Goal: Information Seeking & Learning: Learn about a topic

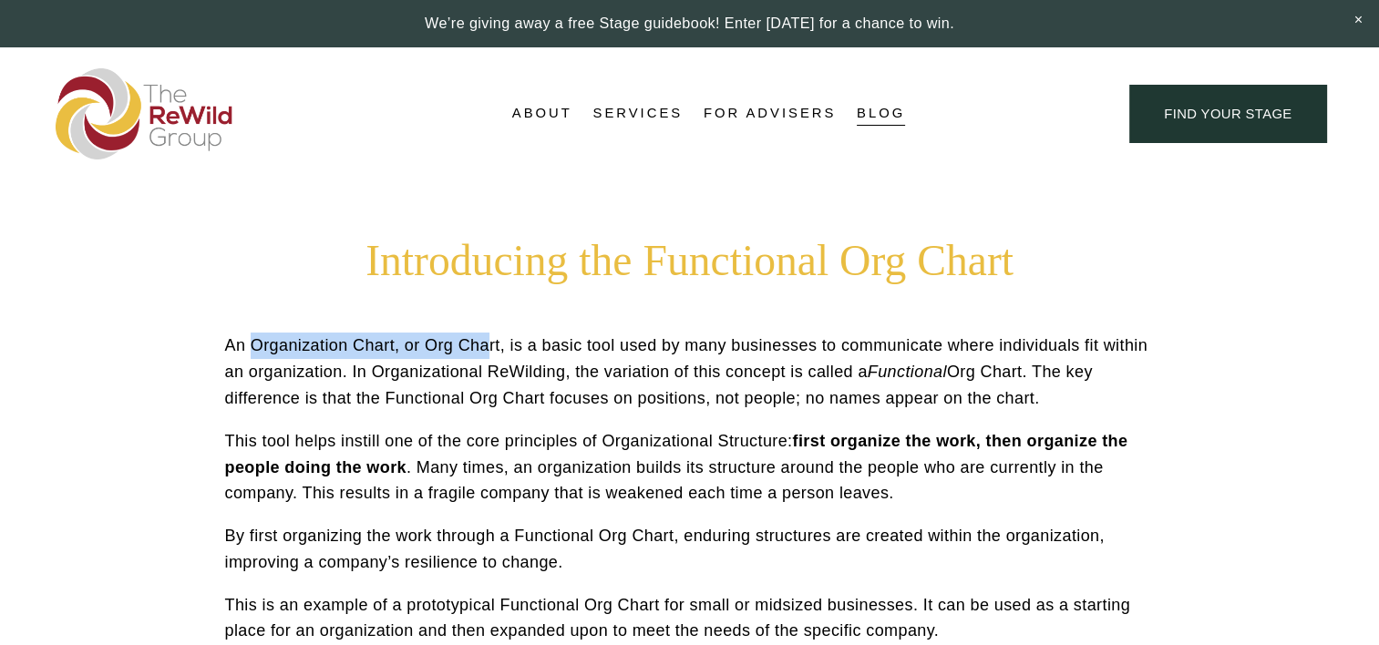
drag, startPoint x: 270, startPoint y: 357, endPoint x: 489, endPoint y: 357, distance: 219.6
click at [489, 357] on p "An Organization Chart, or Org Chart, is a basic tool used by many businesses to…" at bounding box center [689, 372] width 929 height 78
drag, startPoint x: 489, startPoint y: 357, endPoint x: 344, endPoint y: 356, distance: 145.8
click at [344, 357] on p "An Organization Chart, or Org Chart, is a basic tool used by many businesses to…" at bounding box center [689, 372] width 929 height 78
click at [445, 354] on p "An Organization Chart, or Org Chart, is a basic tool used by many businesses to…" at bounding box center [689, 372] width 929 height 78
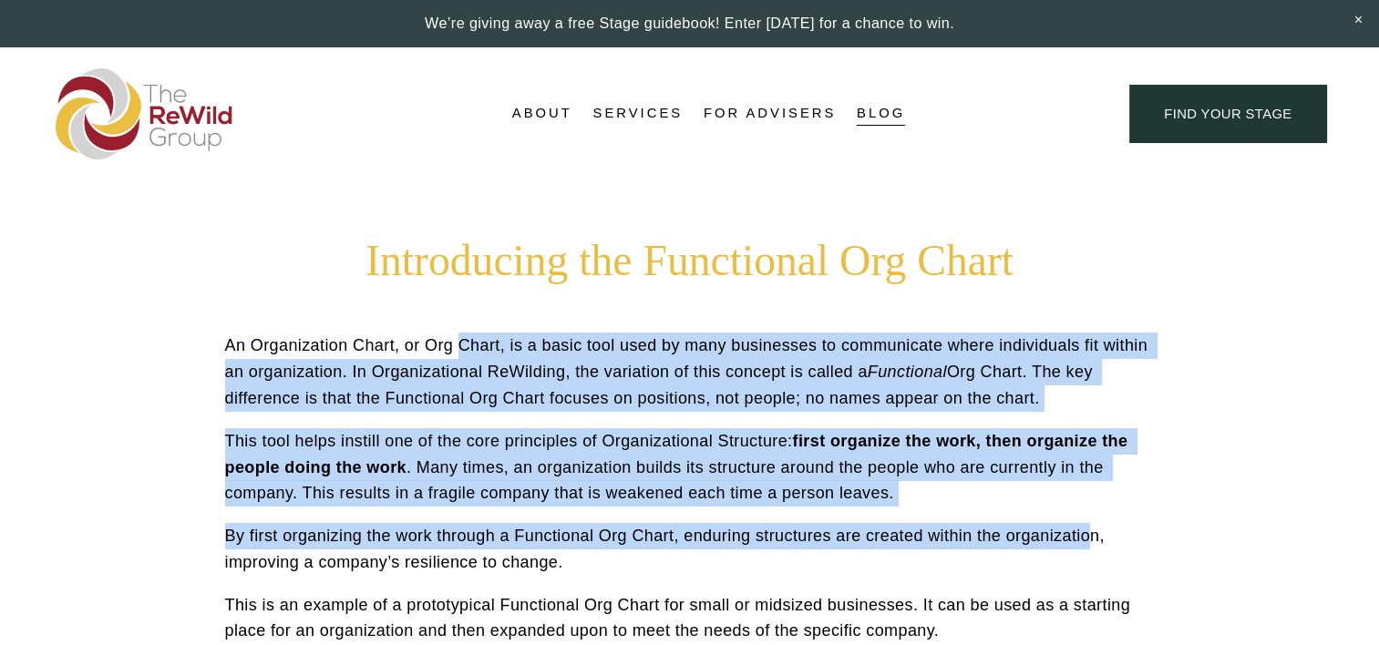
drag, startPoint x: 461, startPoint y: 351, endPoint x: 1034, endPoint y: 514, distance: 595.9
click at [1078, 514] on div "An Organization Chart, or Org Chart, is a basic tool used by many businesses to…" at bounding box center [689, 489] width 929 height 312
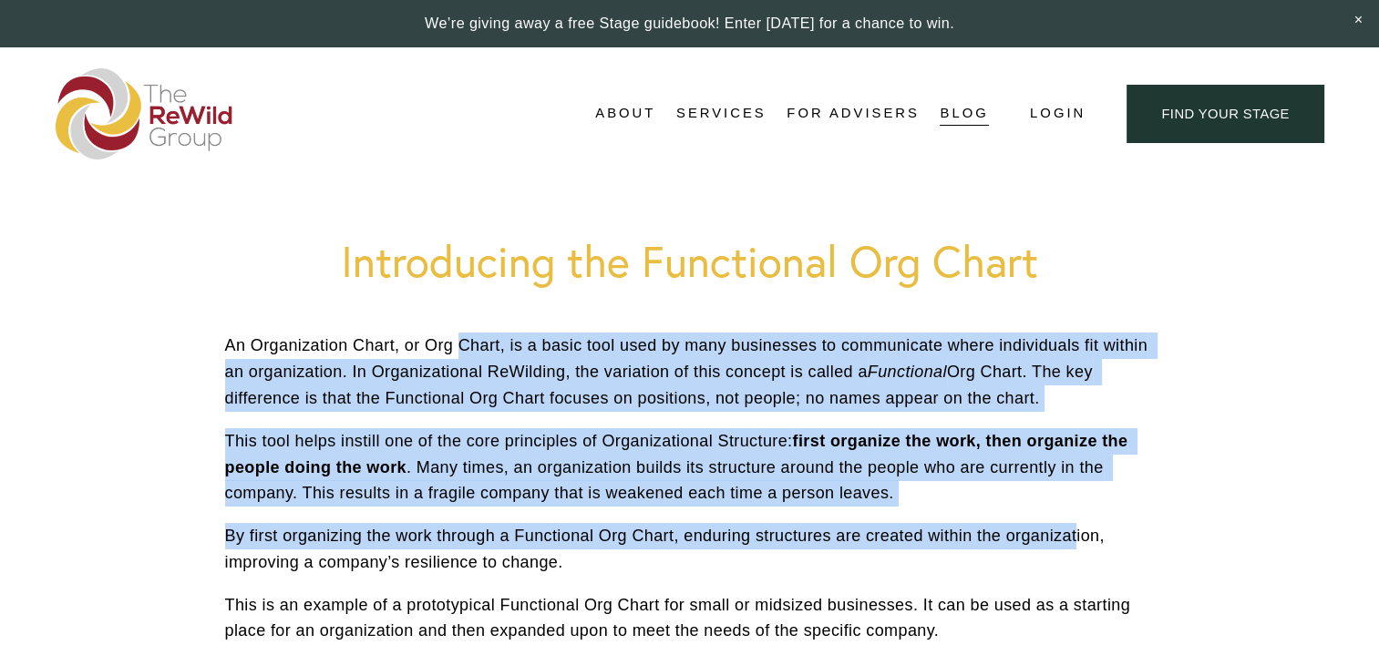
drag, startPoint x: 1034, startPoint y: 514, endPoint x: 667, endPoint y: 514, distance: 367.2
click at [670, 514] on div "An Organization Chart, or Org Chart, is a basic tool used by many businesses to…" at bounding box center [689, 489] width 929 height 312
click at [587, 521] on div "An Organization Chart, or Org Chart, is a basic tool used by many businesses to…" at bounding box center [689, 489] width 929 height 312
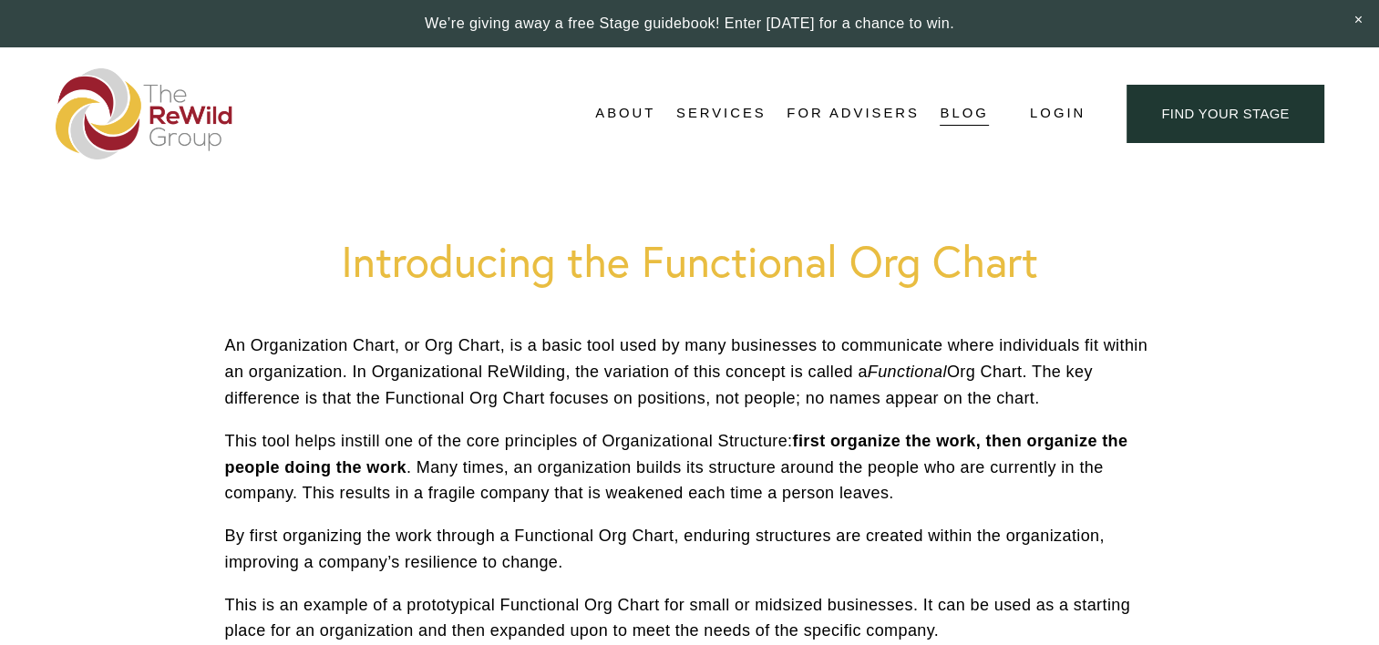
drag, startPoint x: 376, startPoint y: 526, endPoint x: 1123, endPoint y: 558, distance: 746.9
click at [1123, 558] on p "By first organizing the work through a Functional Org Chart, enduring structure…" at bounding box center [689, 549] width 929 height 53
drag, startPoint x: 1123, startPoint y: 558, endPoint x: 754, endPoint y: 558, distance: 368.1
click at [754, 558] on p "By first organizing the work through a Functional Org Chart, enduring structure…" at bounding box center [689, 549] width 929 height 53
click at [750, 539] on p "By first organizing the work through a Functional Org Chart, enduring structure…" at bounding box center [689, 549] width 929 height 53
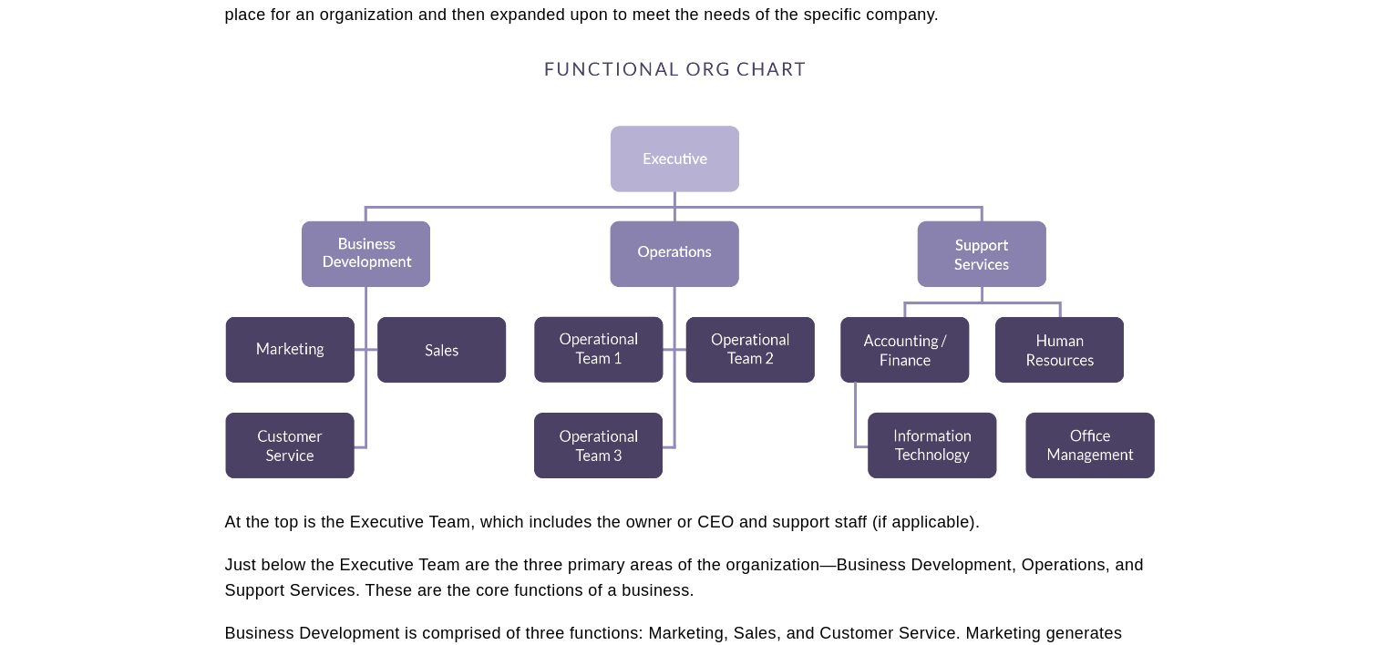
scroll to position [638, 0]
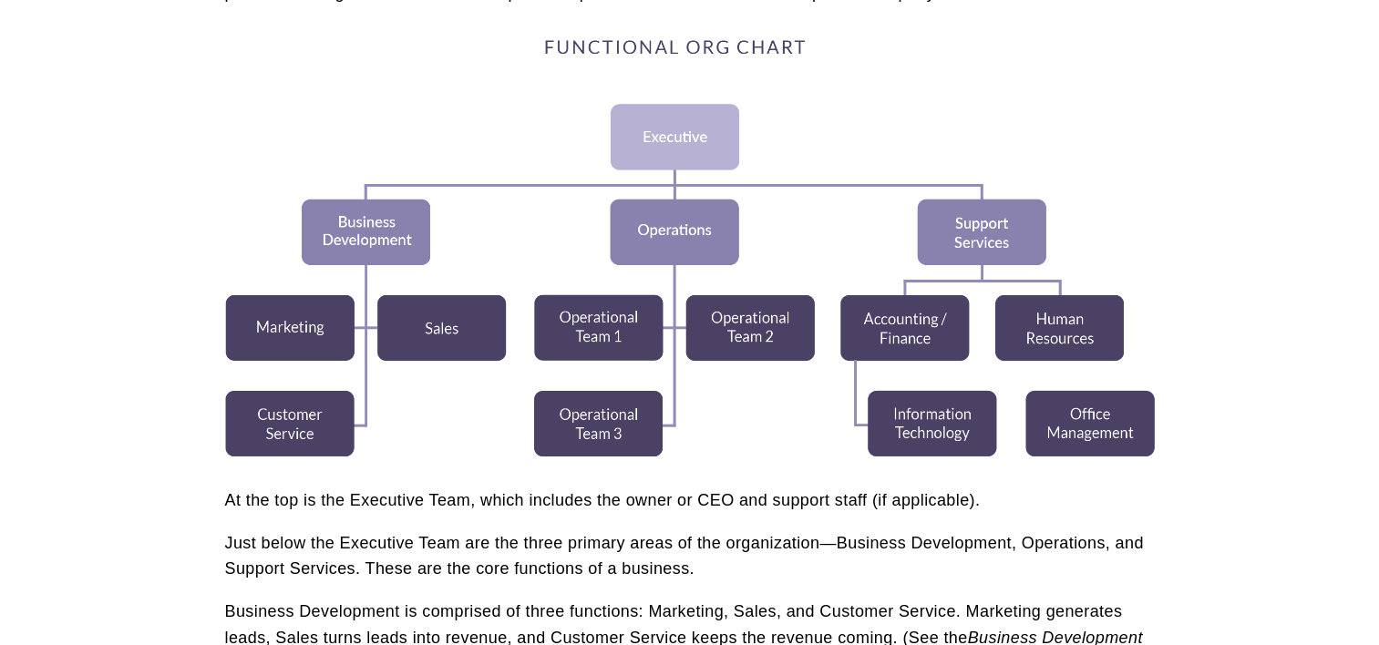
drag, startPoint x: 213, startPoint y: 499, endPoint x: 1050, endPoint y: 506, distance: 836.5
drag, startPoint x: 1050, startPoint y: 506, endPoint x: 865, endPoint y: 548, distance: 189.7
click at [866, 548] on p "Just below the Executive Team are the three primary areas of the organization—B…" at bounding box center [689, 556] width 929 height 53
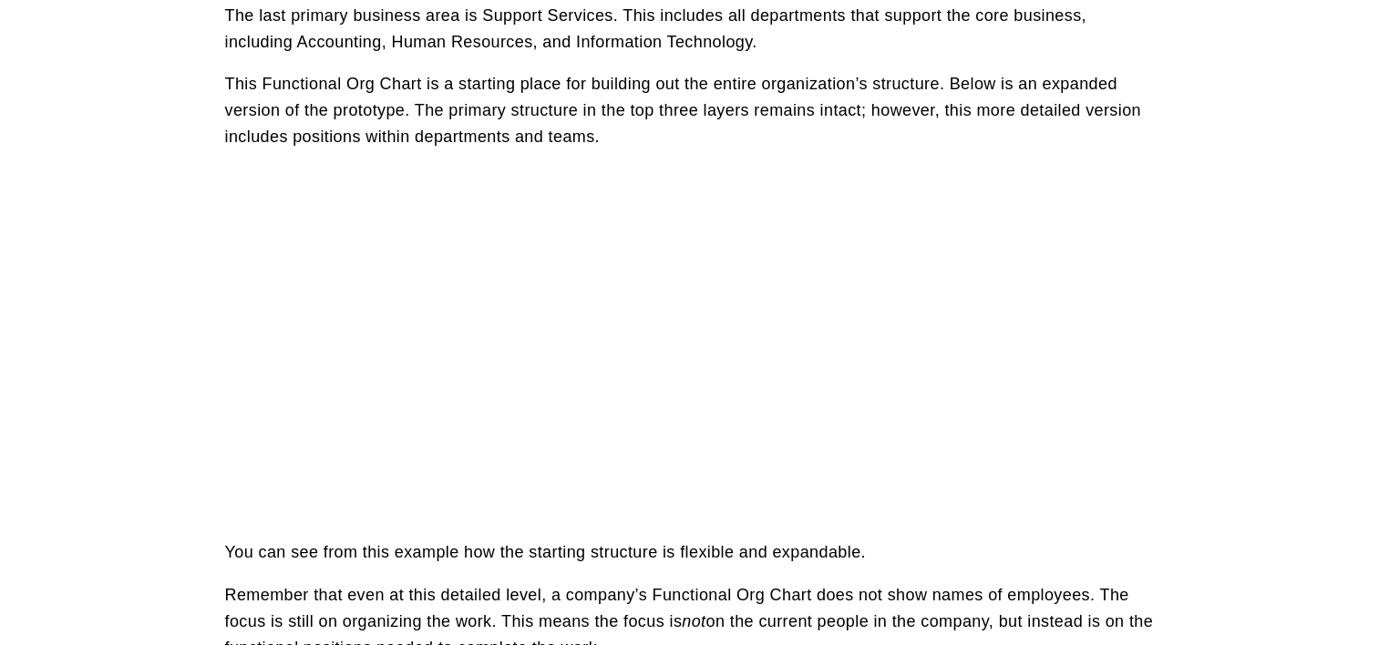
scroll to position [1488, 0]
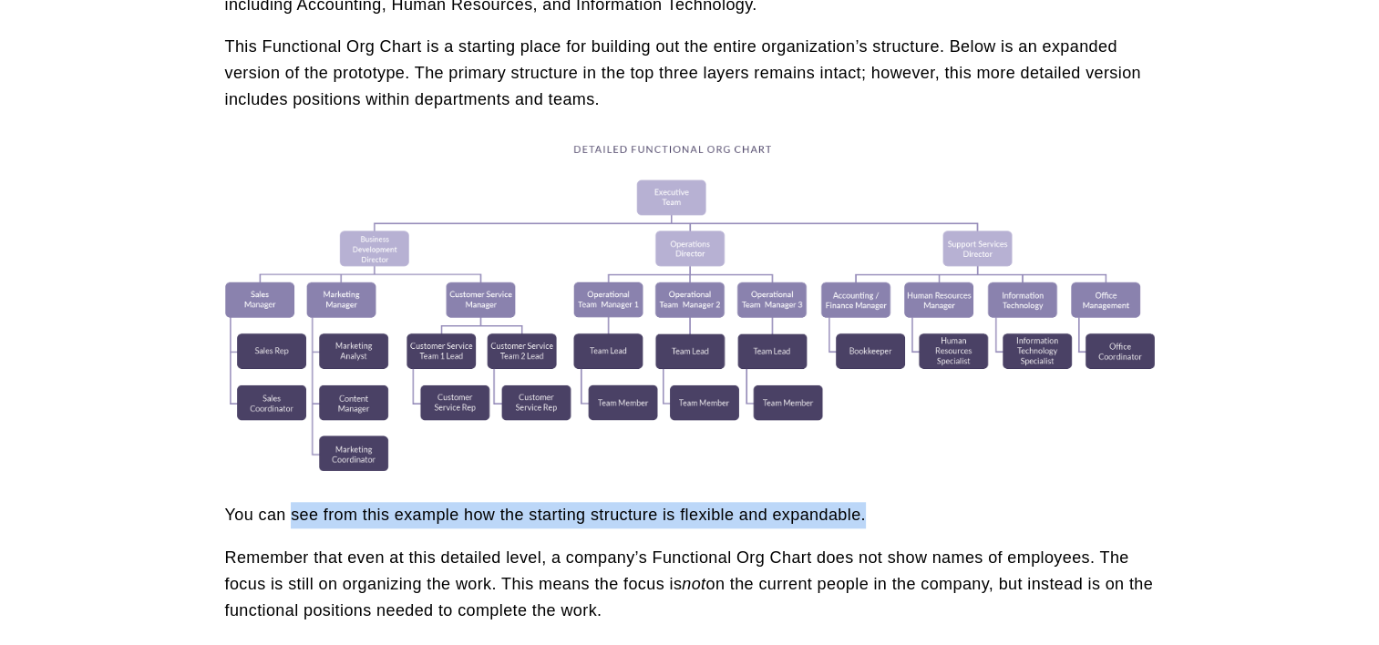
drag, startPoint x: 292, startPoint y: 514, endPoint x: 922, endPoint y: 514, distance: 630.5
click at [922, 514] on p "You can see from this example how the starting structure is flexible and expand…" at bounding box center [689, 515] width 929 height 26
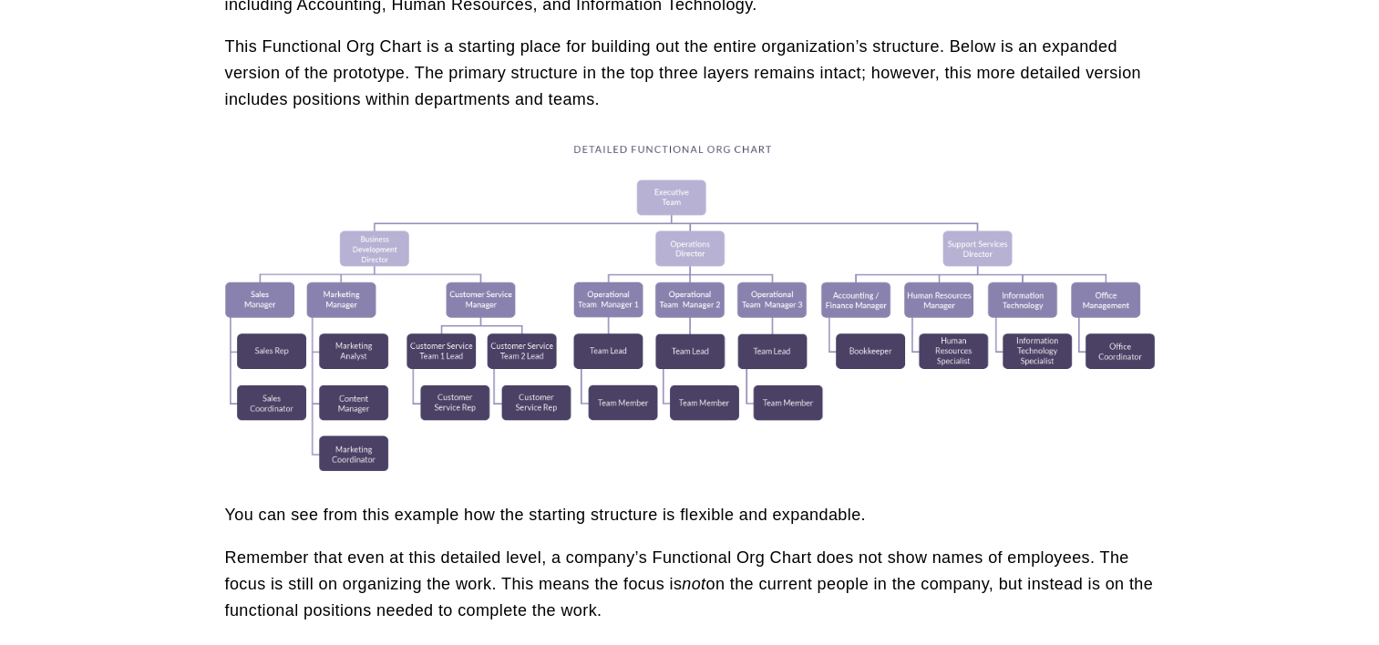
drag, startPoint x: 922, startPoint y: 514, endPoint x: 762, endPoint y: 572, distance: 170.6
click at [762, 572] on p "Remember that even at this detailed level, a company’s Functional Org Chart doe…" at bounding box center [689, 584] width 929 height 78
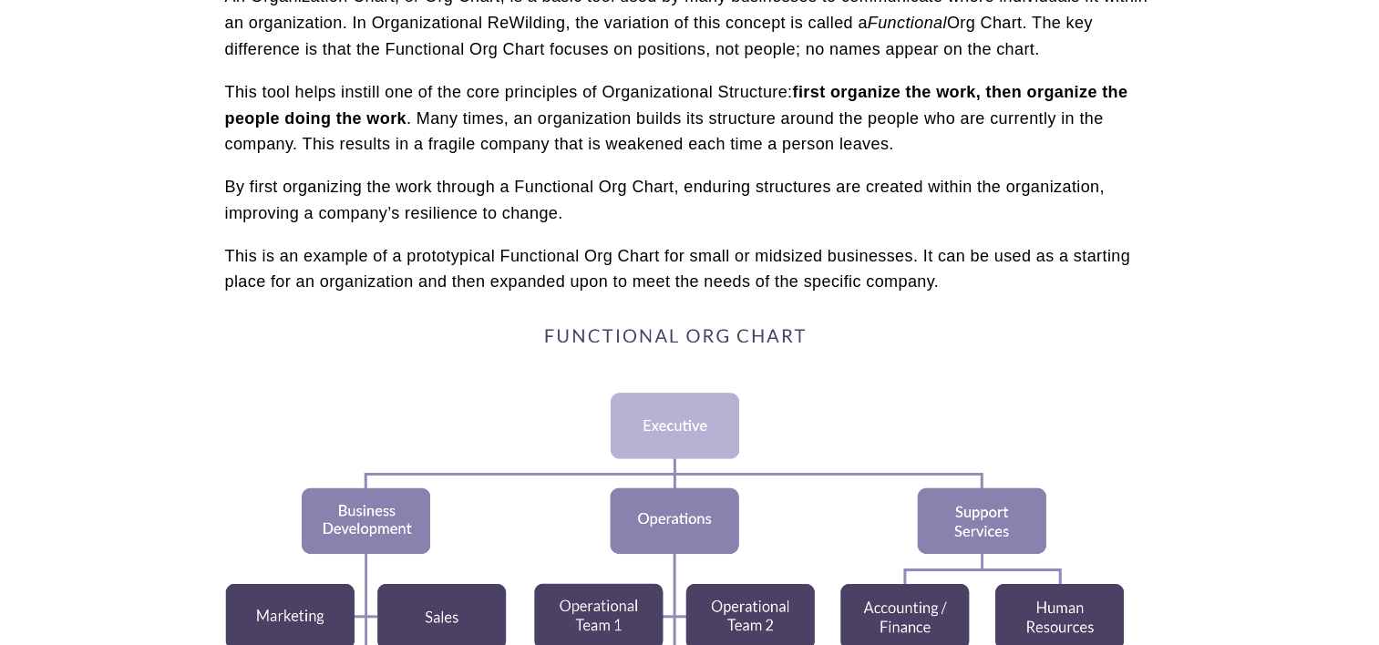
scroll to position [0, 0]
